Goal: Information Seeking & Learning: Find specific page/section

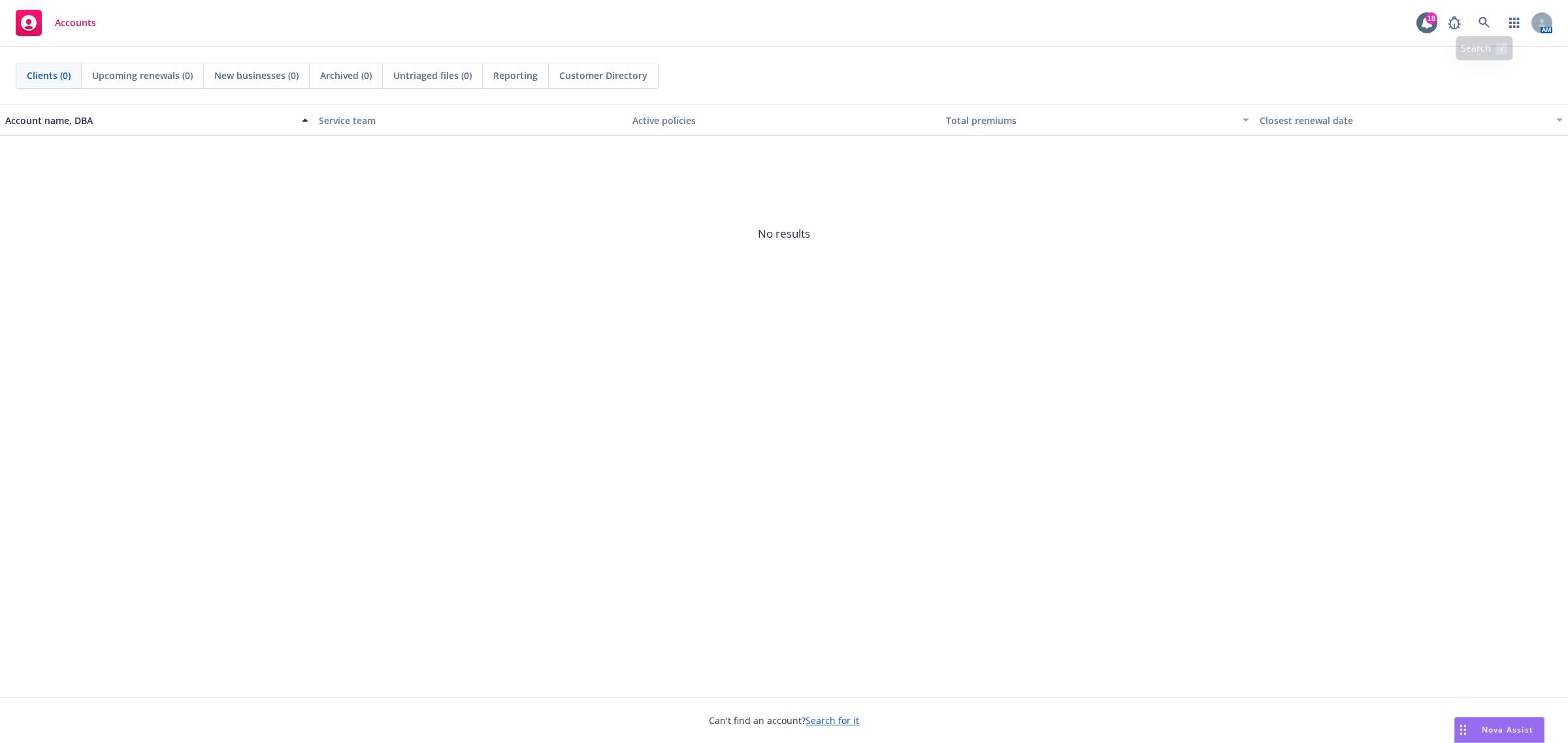
click at [1254, 13] on div "AM" at bounding box center [1497, 23] width 111 height 26
click at [1254, 17] on icon at bounding box center [1483, 22] width 11 height 11
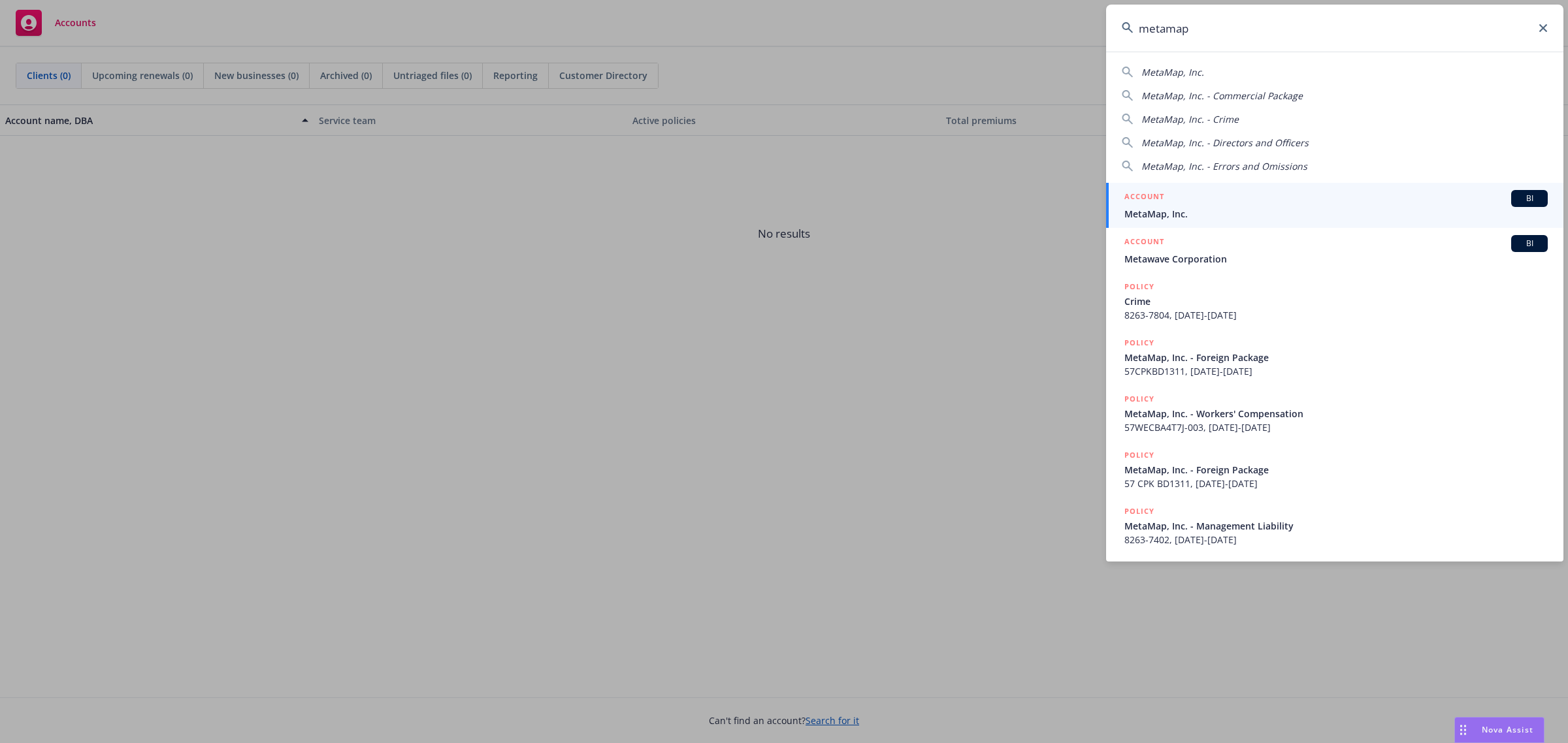
type input "metamap"
click at [1254, 203] on div "ACCOUNT BI" at bounding box center [1335, 198] width 423 height 17
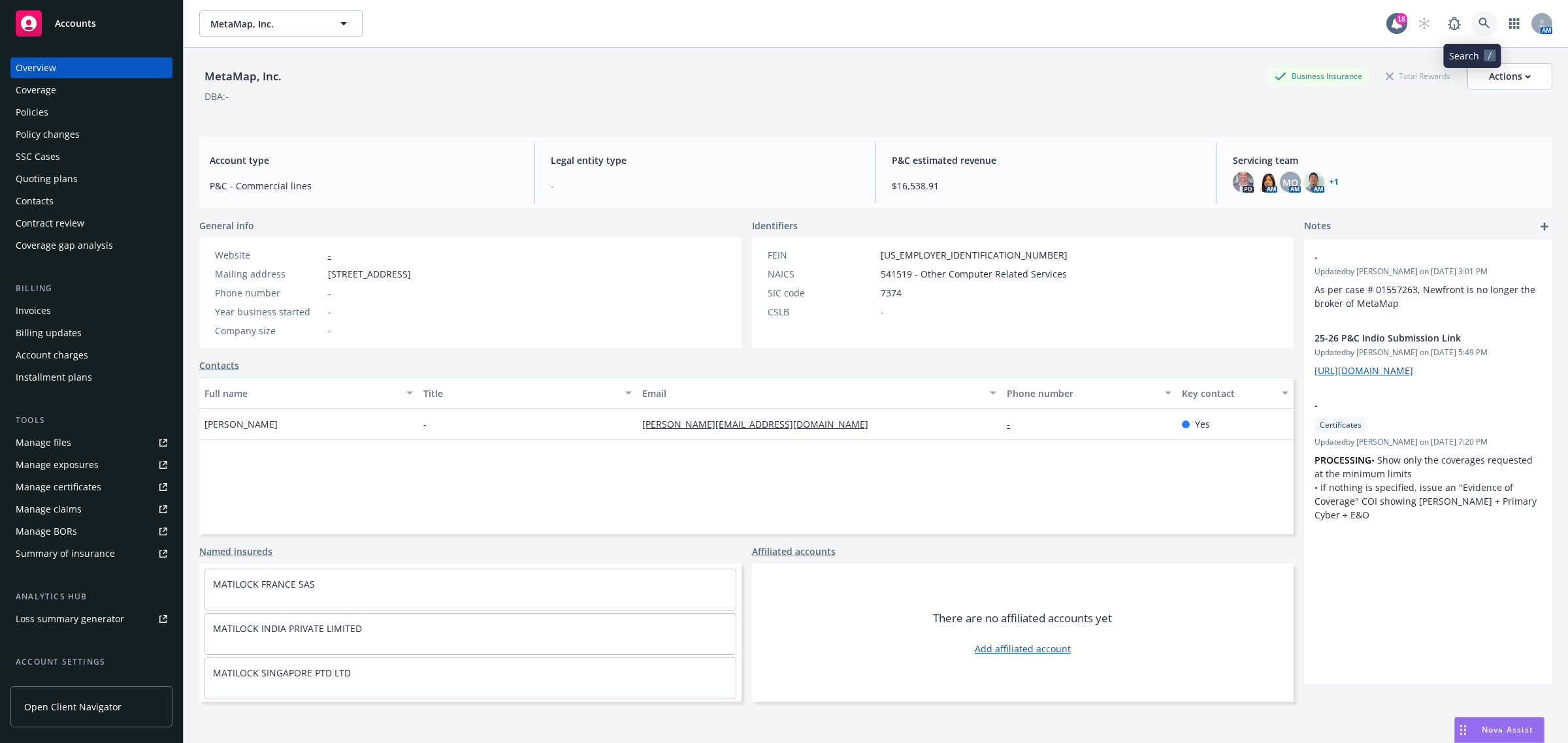
click at [1254, 15] on link at bounding box center [1484, 24] width 26 height 26
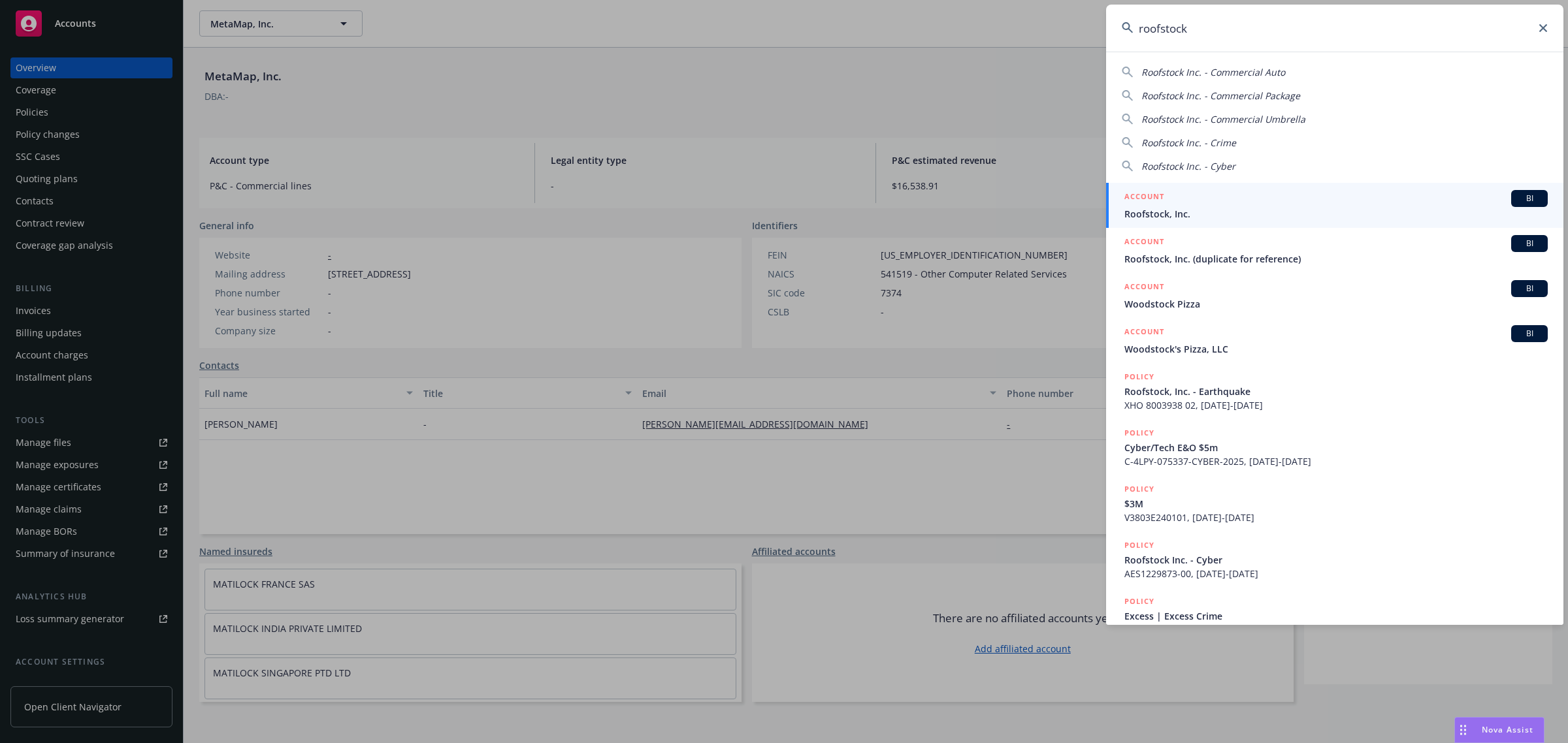
type input "roofstock"
click at [1217, 208] on span "Roofstock, Inc." at bounding box center [1335, 214] width 423 height 14
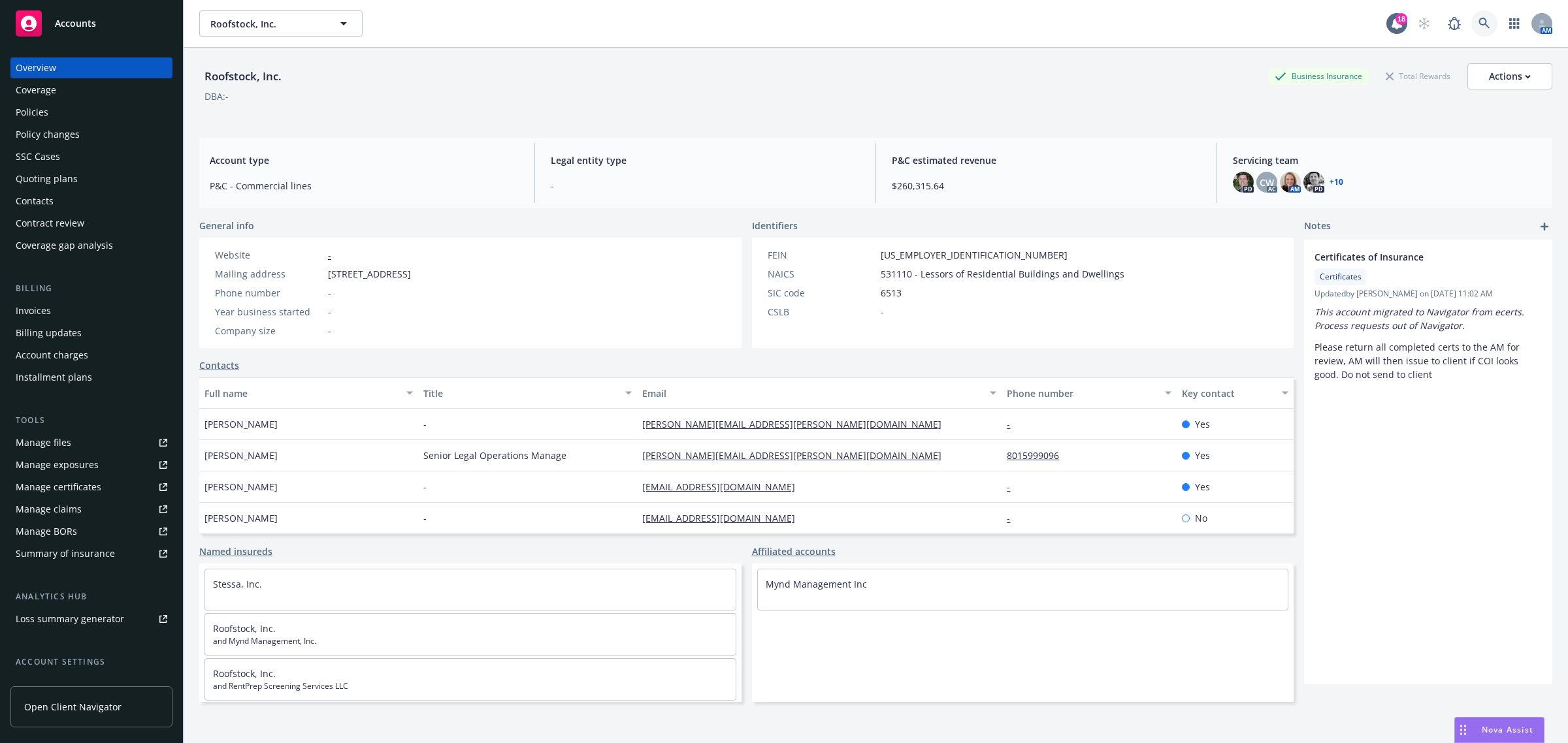
click at [1254, 21] on icon at bounding box center [1483, 23] width 11 height 11
click at [1254, 41] on div "Search /" at bounding box center [1472, 48] width 57 height 24
click at [1254, 24] on icon at bounding box center [1483, 23] width 11 height 11
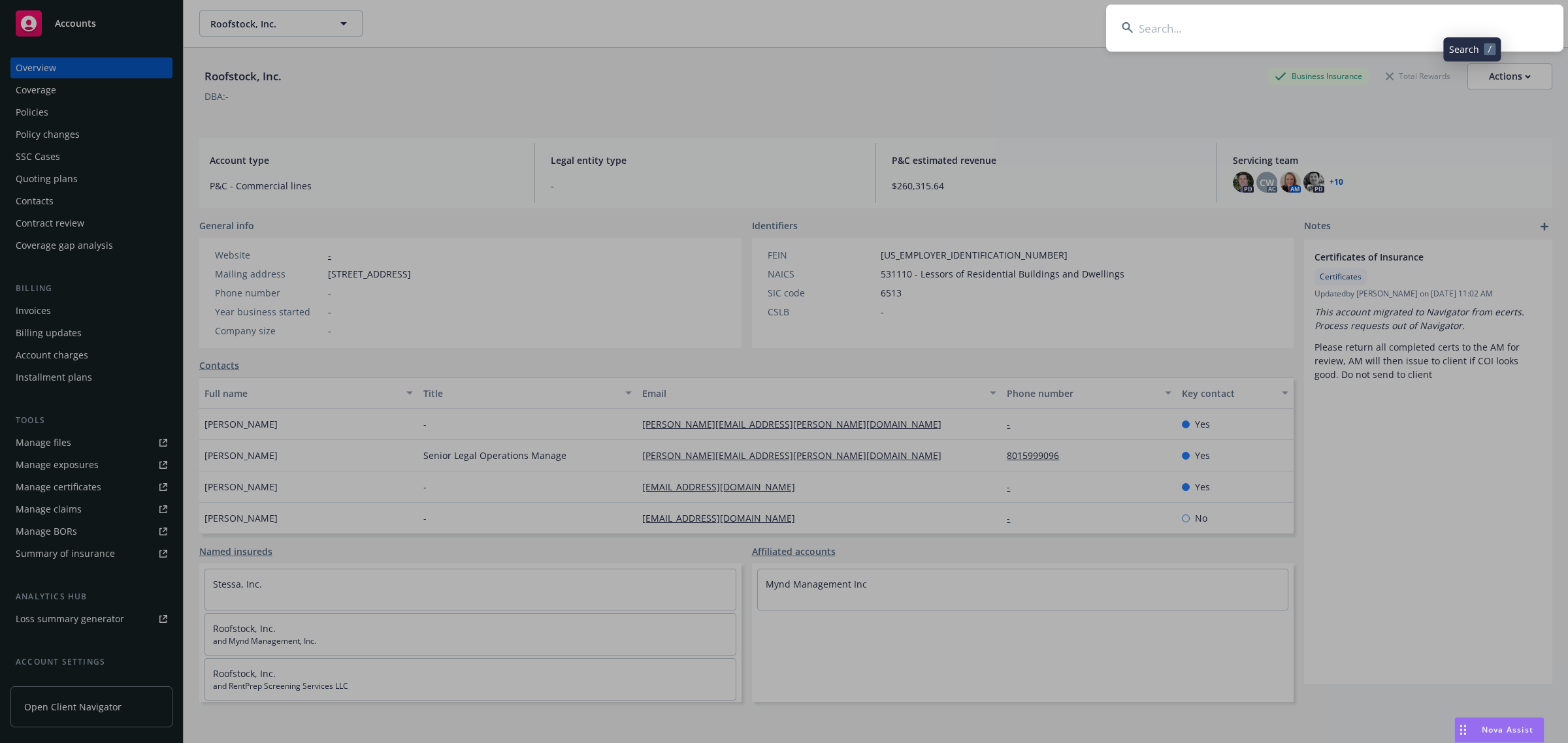
click at [1254, 24] on input at bounding box center [1334, 27] width 457 height 47
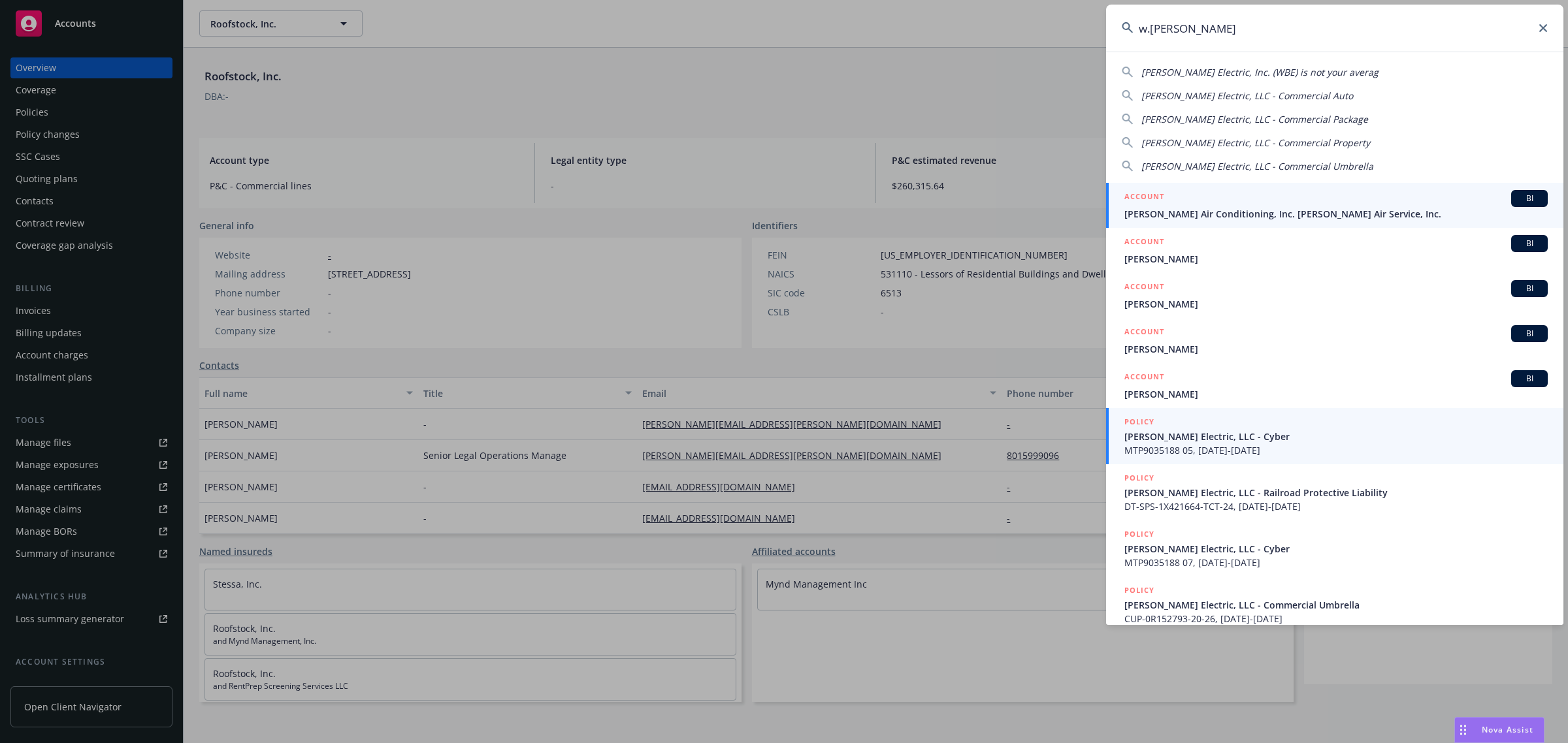
type input "w.[PERSON_NAME]"
click at [1164, 433] on span "[PERSON_NAME] Electric, LLC - Cyber" at bounding box center [1335, 437] width 423 height 14
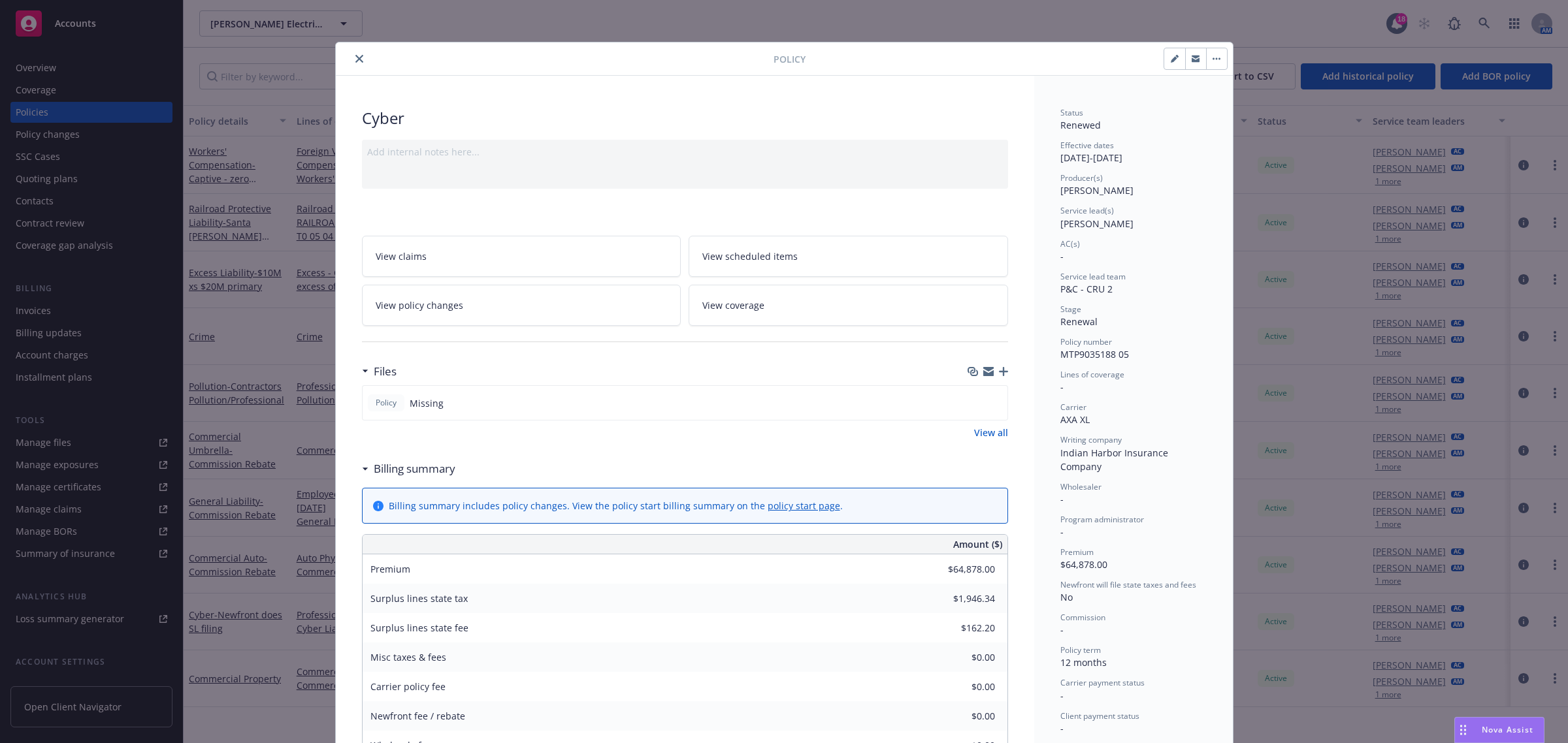
drag, startPoint x: 350, startPoint y: 60, endPoint x: 312, endPoint y: 78, distance: 42.0
click at [355, 59] on icon "close" at bounding box center [359, 58] width 8 height 8
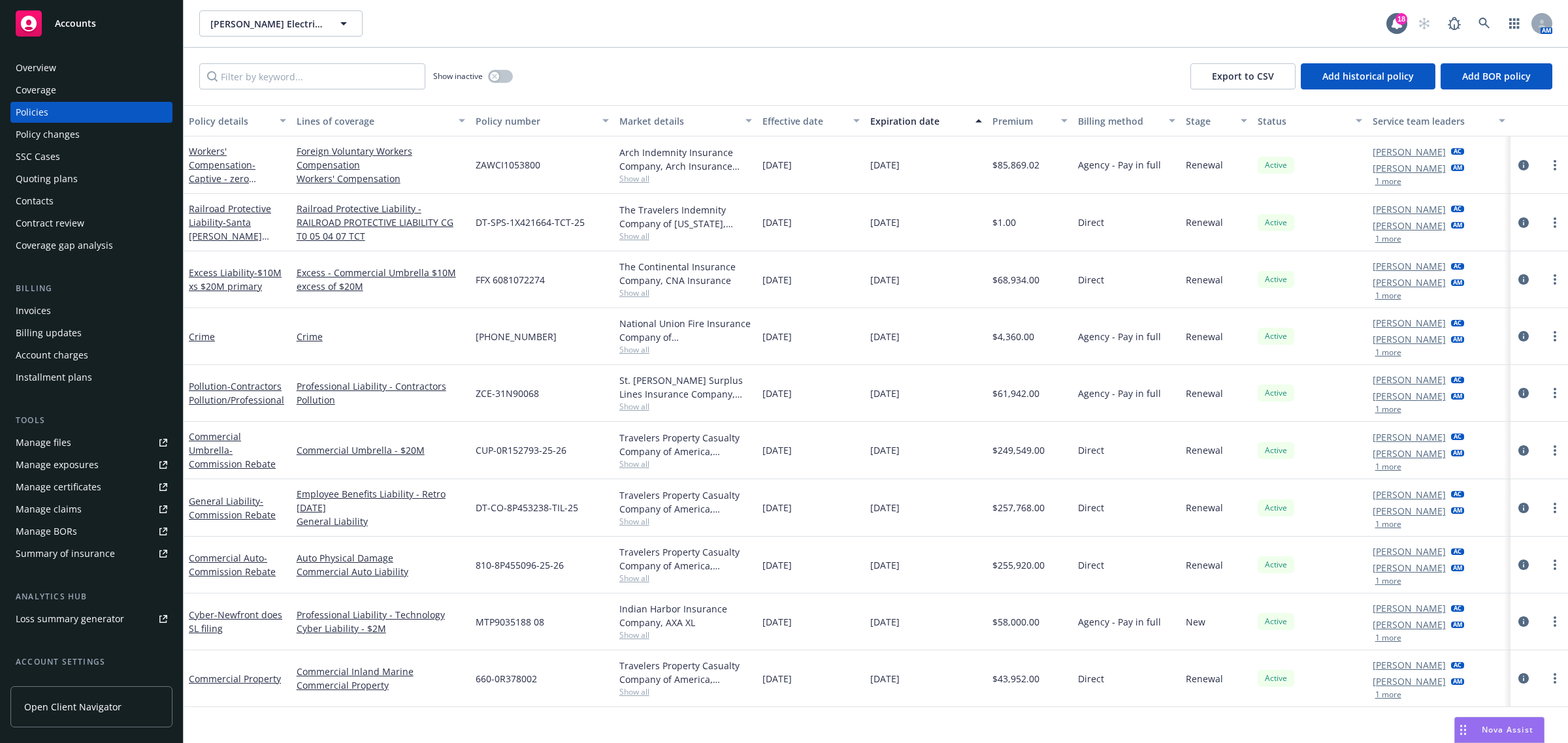
click at [17, 69] on div "Overview" at bounding box center [36, 68] width 41 height 21
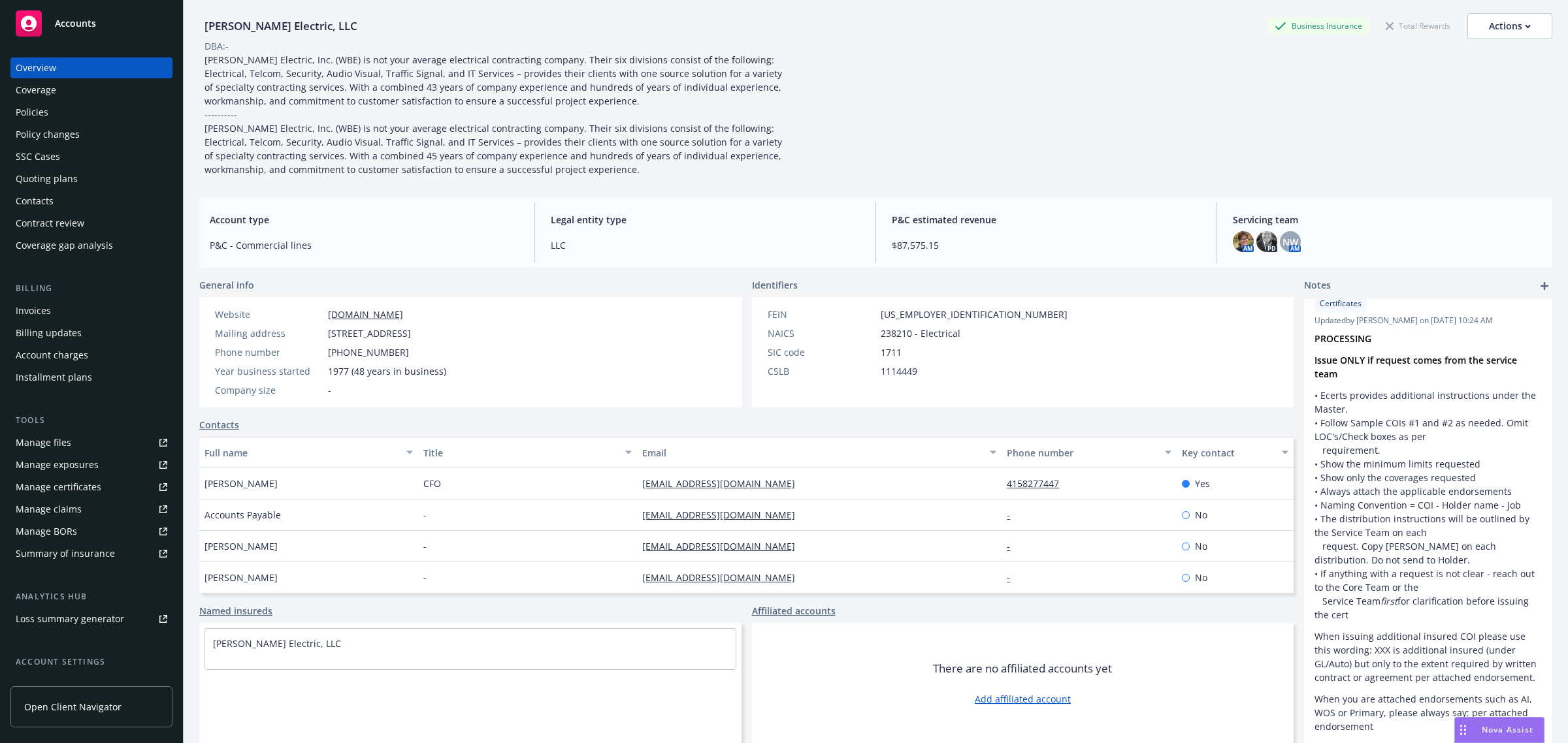
scroll to position [287, 0]
click at [1254, 145] on div "[PERSON_NAME] Electric, LLC Business Insurance Total Rewards Actions DBA: -" at bounding box center [876, 94] width 1353 height 163
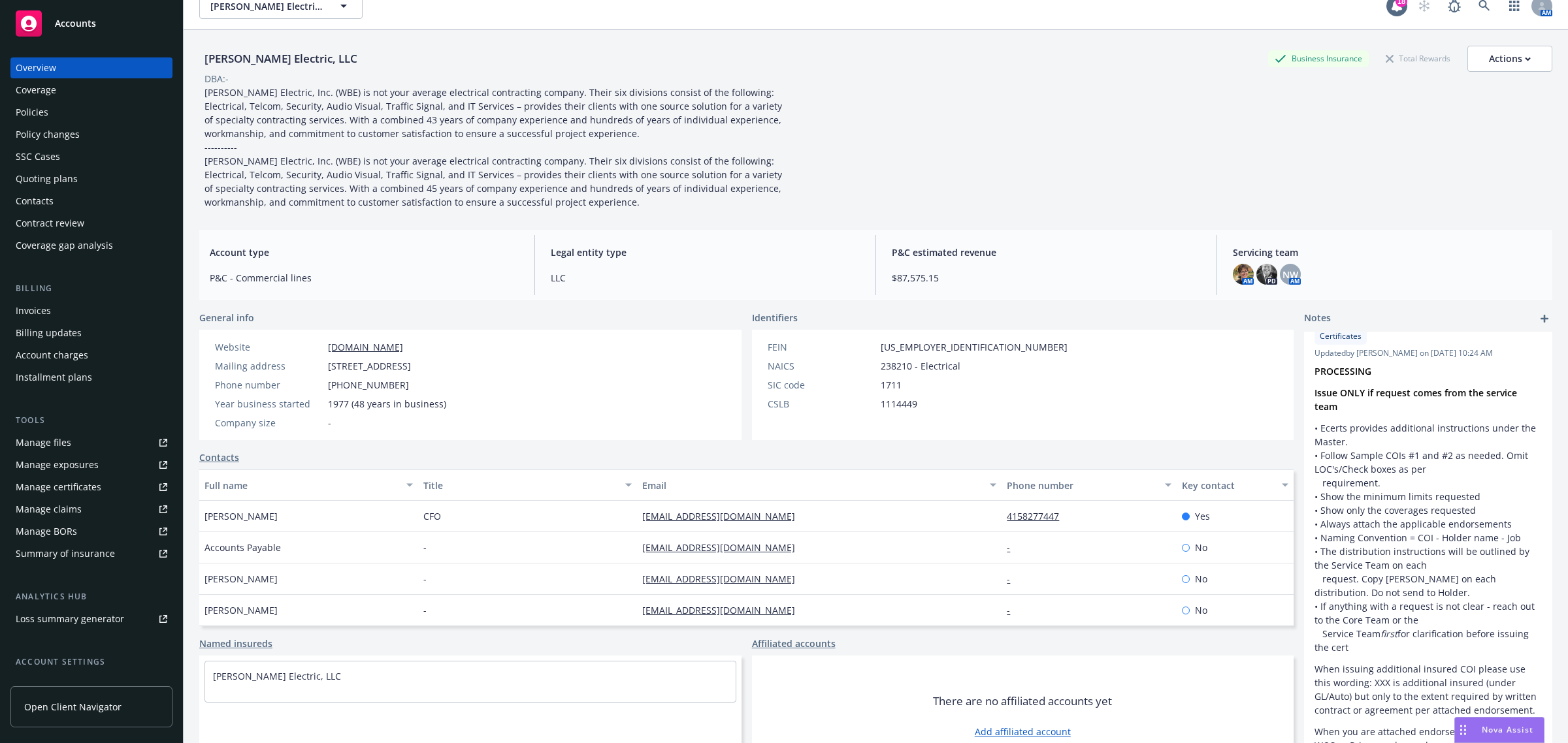
scroll to position [0, 0]
